Goal: Transaction & Acquisition: Purchase product/service

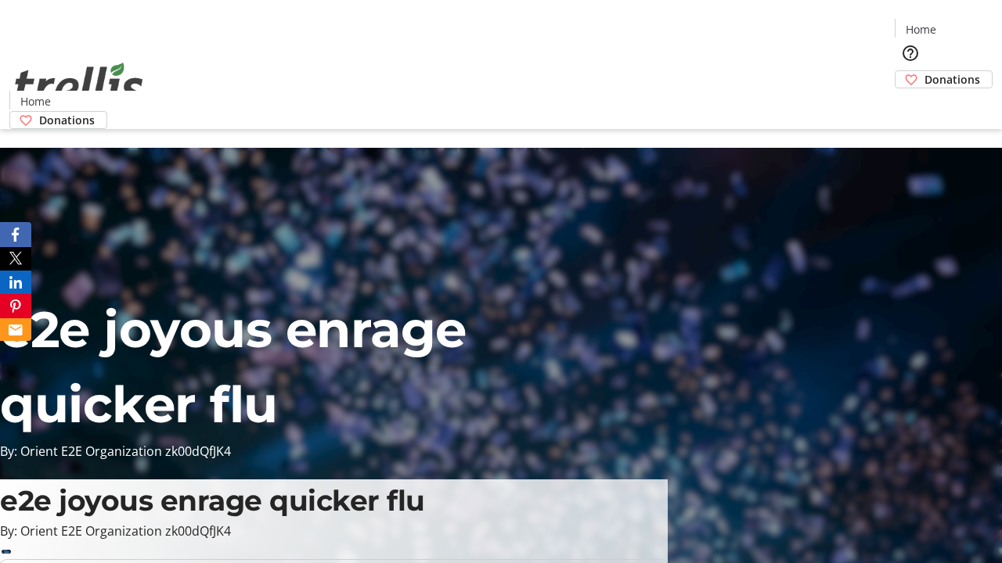
click at [924, 71] on span "Donations" at bounding box center [952, 79] width 56 height 16
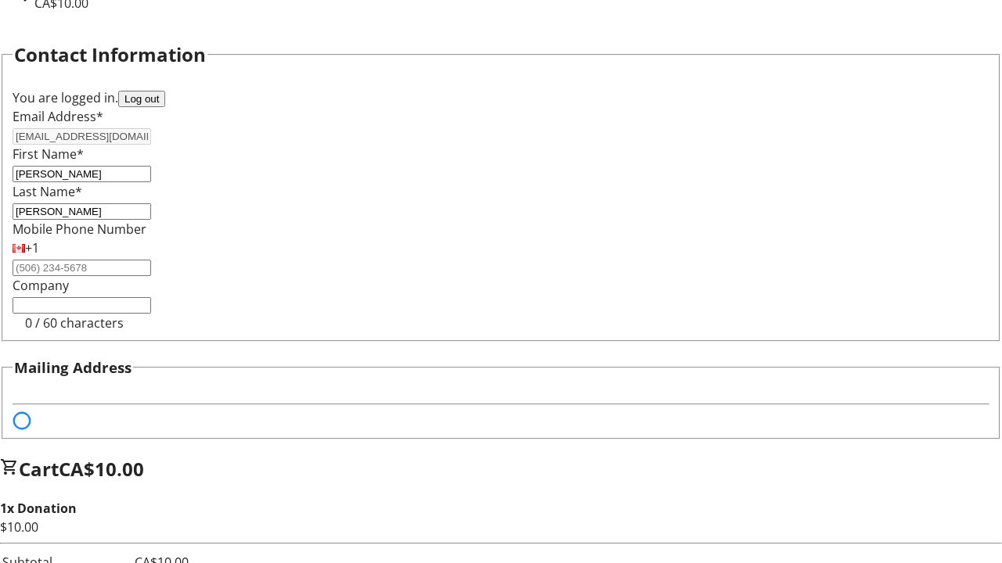
select select "BC"
select select "CA"
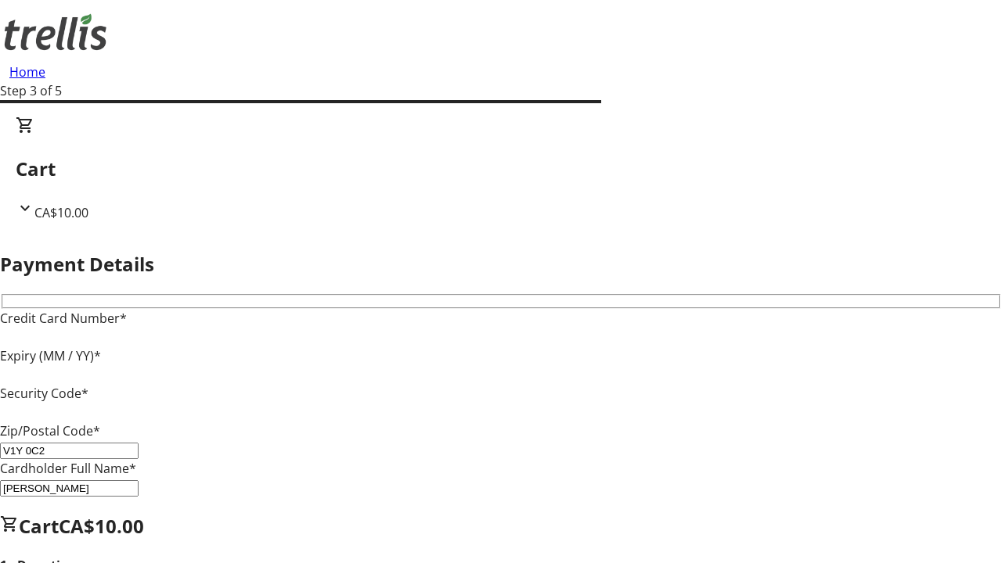
type input "V1Y 0C2"
